Goal: Check status: Check status

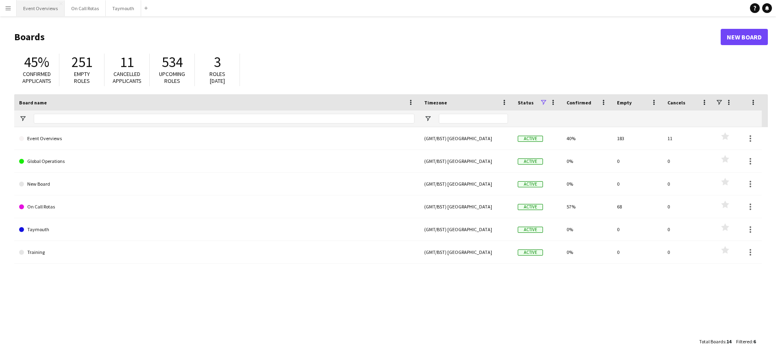
click at [39, 7] on button "Event Overviews Close" at bounding box center [41, 8] width 48 height 16
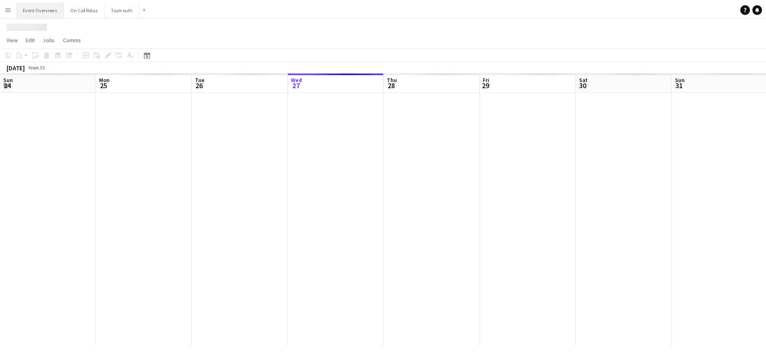
scroll to position [0, 194]
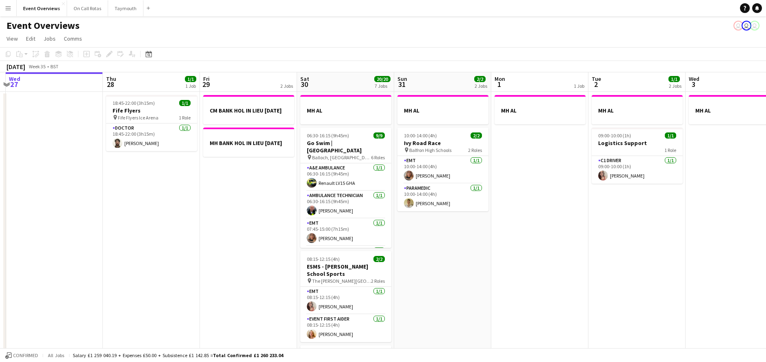
drag, startPoint x: 216, startPoint y: 243, endPoint x: 115, endPoint y: 229, distance: 101.8
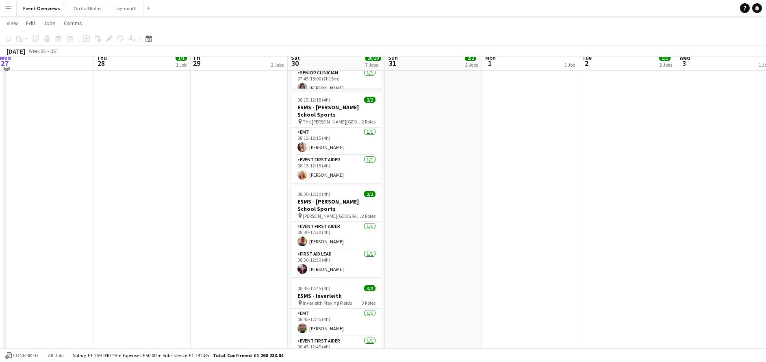
scroll to position [182, 0]
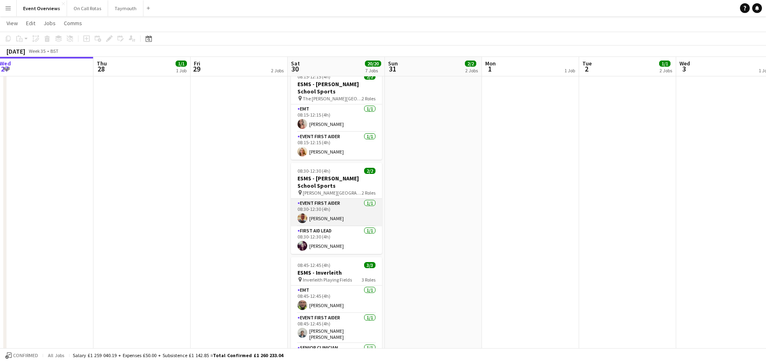
click at [320, 219] on app-card-role "Event First Aider [DATE] 08:30-12:30 (4h) [PERSON_NAME]" at bounding box center [336, 213] width 91 height 28
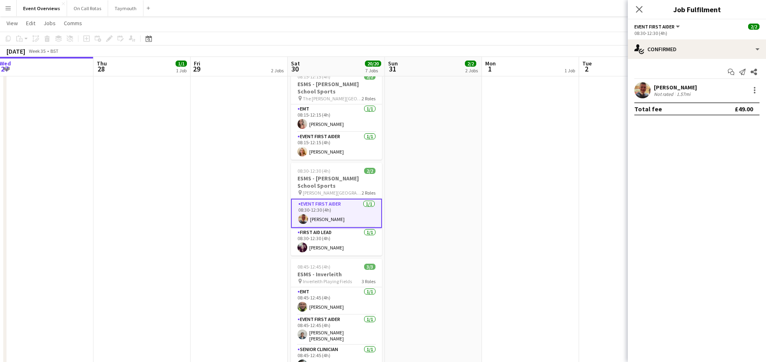
click at [675, 85] on div "[PERSON_NAME]" at bounding box center [675, 87] width 43 height 7
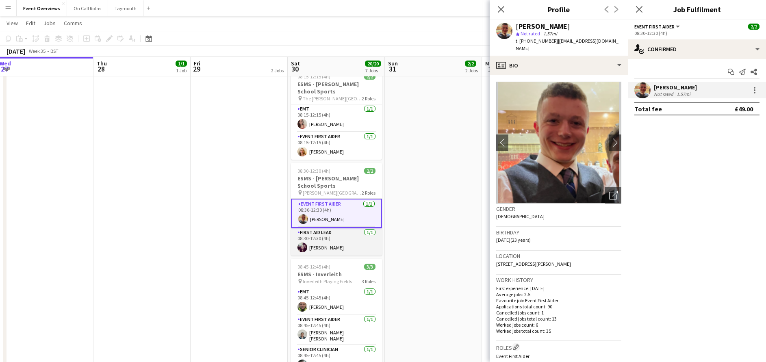
click at [331, 242] on app-card-role "First Aid Lead [DATE] 08:30-12:30 (4h) [PERSON_NAME]" at bounding box center [336, 242] width 91 height 28
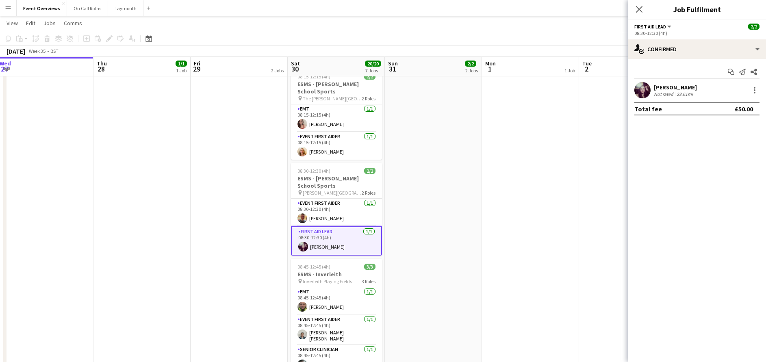
click at [670, 104] on div "Total fee £50.00" at bounding box center [697, 108] width 125 height 13
click at [669, 99] on app-confirmed-crew "[PERSON_NAME] Not rated 23.61mi Total fee £50.00" at bounding box center [697, 98] width 138 height 33
click at [665, 94] on div "Not rated" at bounding box center [664, 94] width 21 height 6
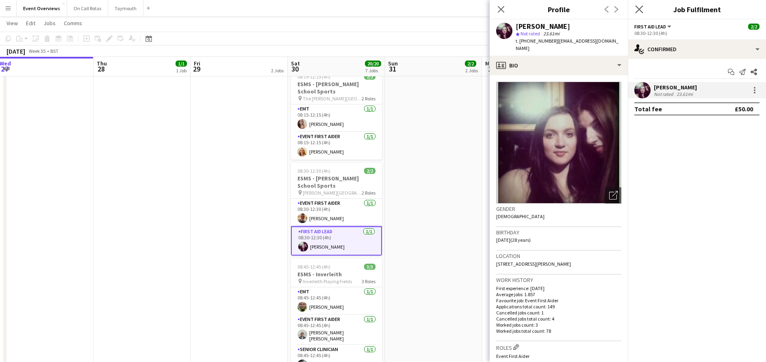
click at [635, 15] on app-icon "Close pop-in" at bounding box center [640, 10] width 12 height 12
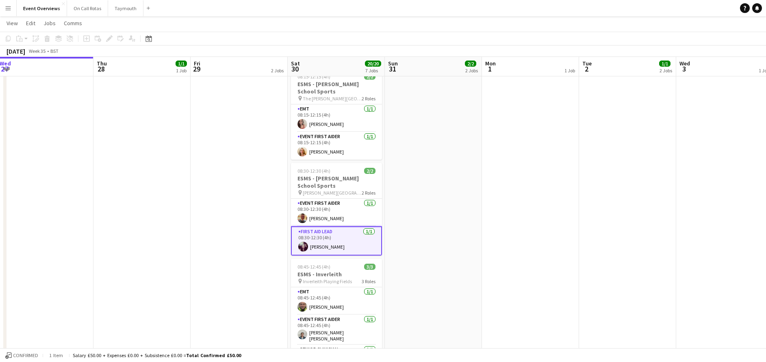
click at [565, 28] on app-page-menu "View Day view expanded Day view collapsed Month view Date picker Jump to [DATE]…" at bounding box center [383, 23] width 766 height 15
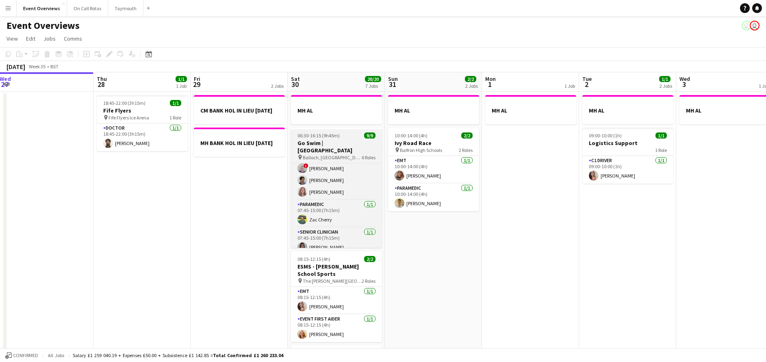
scroll to position [0, 0]
